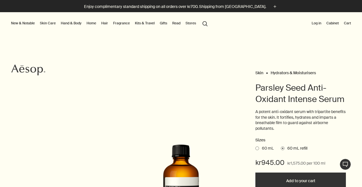
click at [48, 23] on link "Skin Care" at bounding box center [48, 23] width 18 height 7
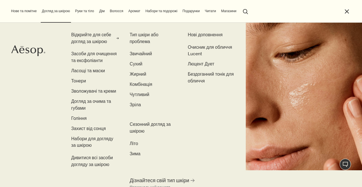
scroll to position [16, 0]
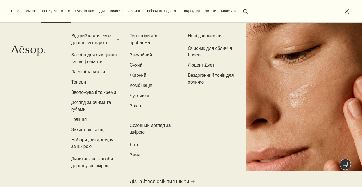
click at [139, 42] on font "Тип шкіри або проблема" at bounding box center [144, 39] width 29 height 13
click at [143, 35] on font "Тип шкіри або проблема" at bounding box center [144, 39] width 29 height 13
click at [141, 55] on font "Звичайний" at bounding box center [141, 55] width 22 height 6
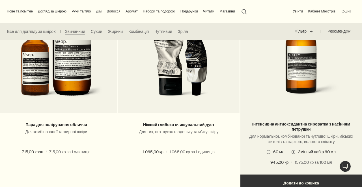
scroll to position [1234, 0]
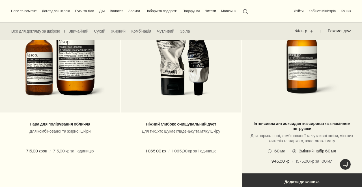
click at [271, 151] on span at bounding box center [270, 151] width 4 height 4
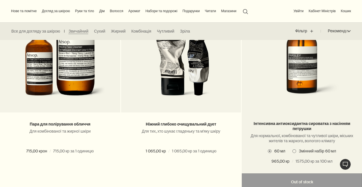
click at [293, 149] on span at bounding box center [295, 151] width 4 height 4
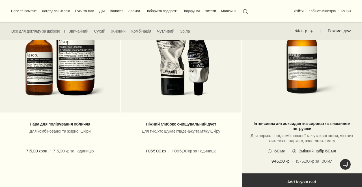
click at [269, 152] on span at bounding box center [270, 151] width 4 height 4
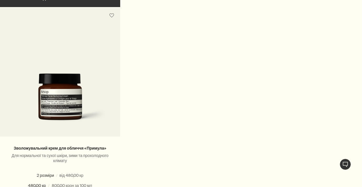
scroll to position [0, 0]
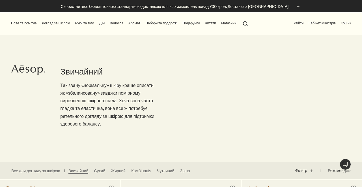
click at [90, 24] on font "Руки та тіло" at bounding box center [84, 23] width 19 height 5
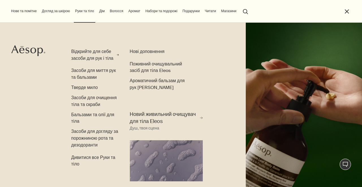
click at [66, 12] on font "Догляд за шкірою" at bounding box center [56, 11] width 28 height 5
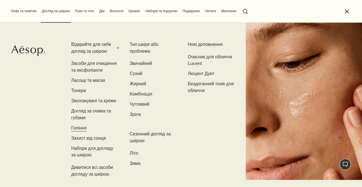
scroll to position [7, 0]
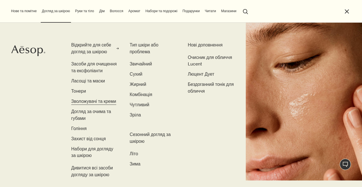
click at [88, 102] on font "Зволожувачі та креми" at bounding box center [93, 101] width 45 height 6
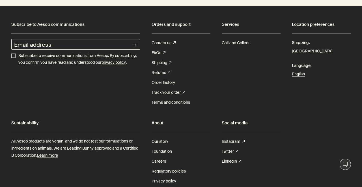
scroll to position [1350, 0]
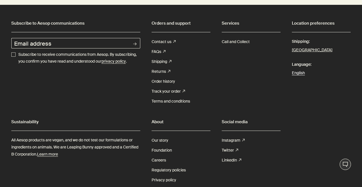
click at [298, 73] on link "English" at bounding box center [321, 72] width 59 height 7
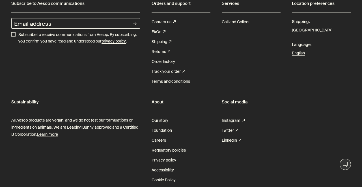
scroll to position [1140, 0]
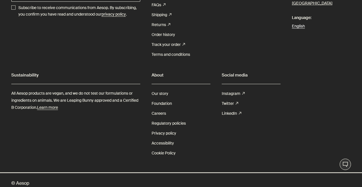
click at [297, 23] on link "English" at bounding box center [321, 26] width 59 height 7
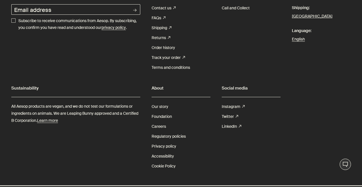
scroll to position [828, 0]
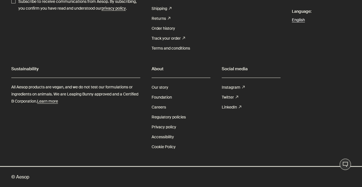
click at [296, 21] on link "English" at bounding box center [321, 19] width 59 height 7
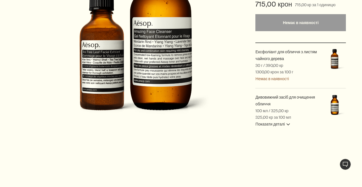
scroll to position [128, 0]
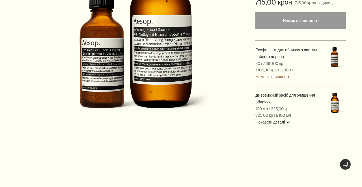
click at [289, 120] on button "Показати деталі downArrow" at bounding box center [273, 122] width 35 height 7
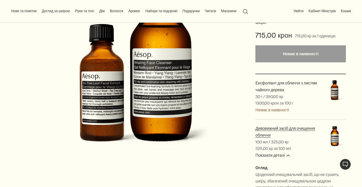
scroll to position [91, 0]
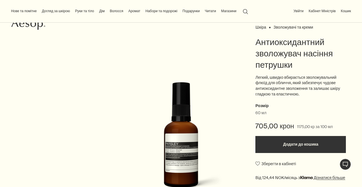
scroll to position [38, 0]
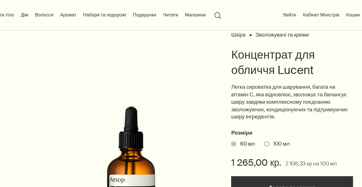
scroll to position [73, 0]
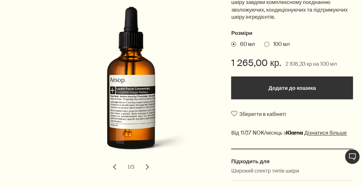
click at [291, 117] on button "Додати до кошика" at bounding box center [301, 113] width 91 height 17
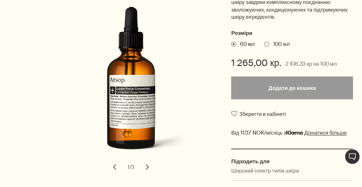
click at [280, 81] on span at bounding box center [282, 81] width 4 height 4
click at [280, 81] on input "100 мл" at bounding box center [280, 80] width 0 height 4
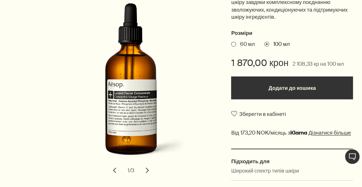
click at [257, 81] on span at bounding box center [258, 81] width 4 height 4
click at [256, 81] on input "60 мл" at bounding box center [256, 80] width 0 height 4
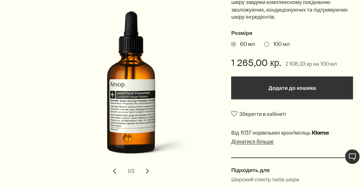
click at [282, 81] on span at bounding box center [282, 81] width 4 height 4
click at [280, 81] on input "100 мл" at bounding box center [280, 80] width 0 height 4
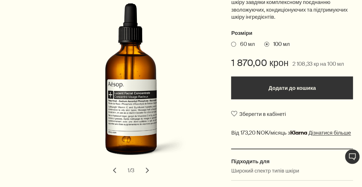
click at [258, 81] on span at bounding box center [258, 81] width 4 height 4
click at [256, 81] on input "60 мл" at bounding box center [256, 80] width 0 height 4
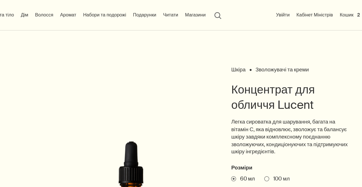
scroll to position [0, 0]
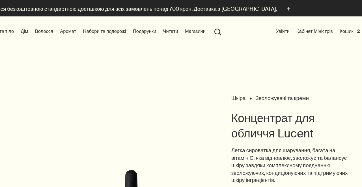
click at [342, 23] on button "Кошик 2" at bounding box center [343, 23] width 17 height 7
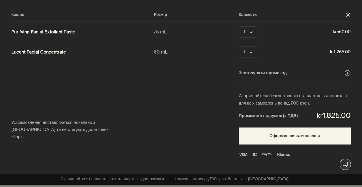
click at [303, 0] on div at bounding box center [181, 0] width 362 height 0
click at [309, 0] on div at bounding box center [181, 0] width 362 height 0
click at [315, 0] on div at bounding box center [181, 0] width 362 height 0
click at [351, 0] on div at bounding box center [181, 0] width 362 height 0
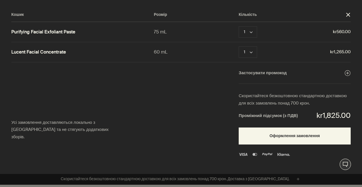
click at [349, 0] on div at bounding box center [181, 0] width 362 height 0
click at [179, 138] on div "Кошик Розмір Кількість close Purifying Facial Exfoliant Paste 75 mL 1 chevron R…" at bounding box center [187, 87] width 374 height 174
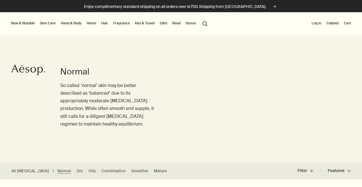
click at [52, 23] on link "Skin Care" at bounding box center [48, 23] width 18 height 7
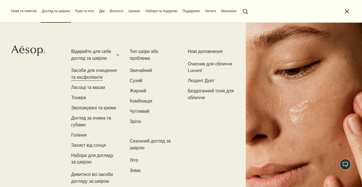
click at [99, 71] on font "Засоби для очищення та ексфоліанти" at bounding box center [94, 73] width 46 height 13
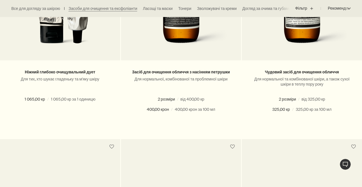
scroll to position [249, 0]
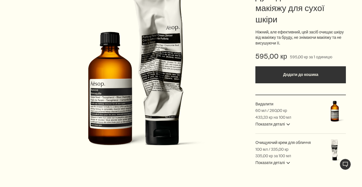
scroll to position [102, 0]
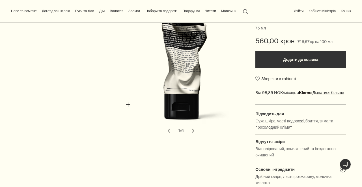
scroll to position [136, 0]
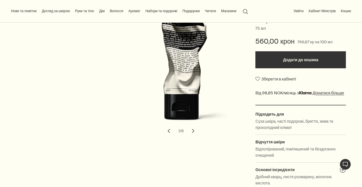
click at [291, 58] on button "Додати до кошика" at bounding box center [301, 59] width 91 height 17
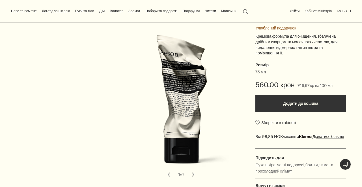
scroll to position [91, 0]
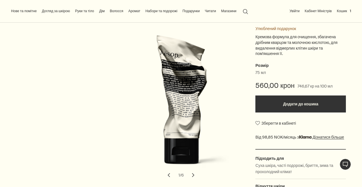
click at [342, 9] on button "Кошик 1" at bounding box center [344, 11] width 16 height 7
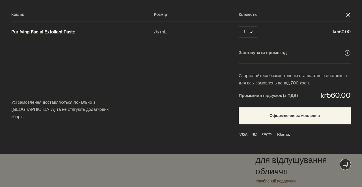
scroll to position [0, 0]
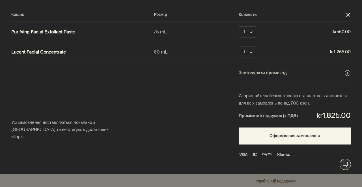
click at [322, 0] on div at bounding box center [181, 0] width 362 height 0
click at [350, 0] on div at bounding box center [181, 0] width 362 height 0
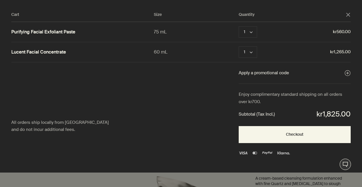
click at [312, 0] on div at bounding box center [181, 0] width 362 height 0
click at [351, 0] on div at bounding box center [181, 0] width 362 height 0
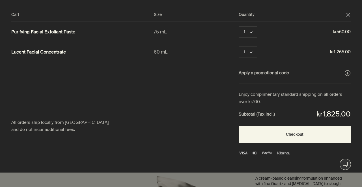
click at [351, 0] on div at bounding box center [181, 0] width 362 height 0
click at [155, 139] on div "Cart Size Quantity close Purifying Facial Exfoliant Paste 75 mL 1 chevron Remov…" at bounding box center [187, 86] width 374 height 172
click at [351, 0] on div at bounding box center [181, 0] width 362 height 0
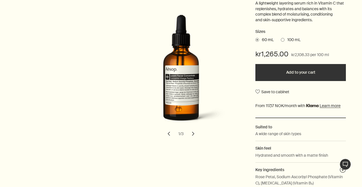
click at [284, 38] on span at bounding box center [283, 40] width 4 height 4
click at [281, 38] on input "100 mL" at bounding box center [281, 39] width 0 height 4
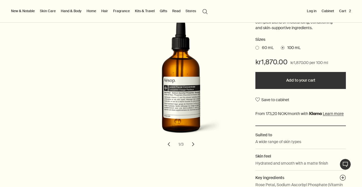
scroll to position [22, 0]
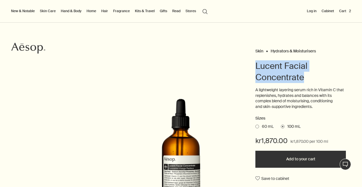
drag, startPoint x: 305, startPoint y: 77, endPoint x: 256, endPoint y: 68, distance: 50.1
click at [256, 68] on h1 "Lucent Facial Concentrate" at bounding box center [301, 71] width 91 height 23
copy h1 "Lucent Facial Concentrate"
